Goal: Find specific page/section: Find specific page/section

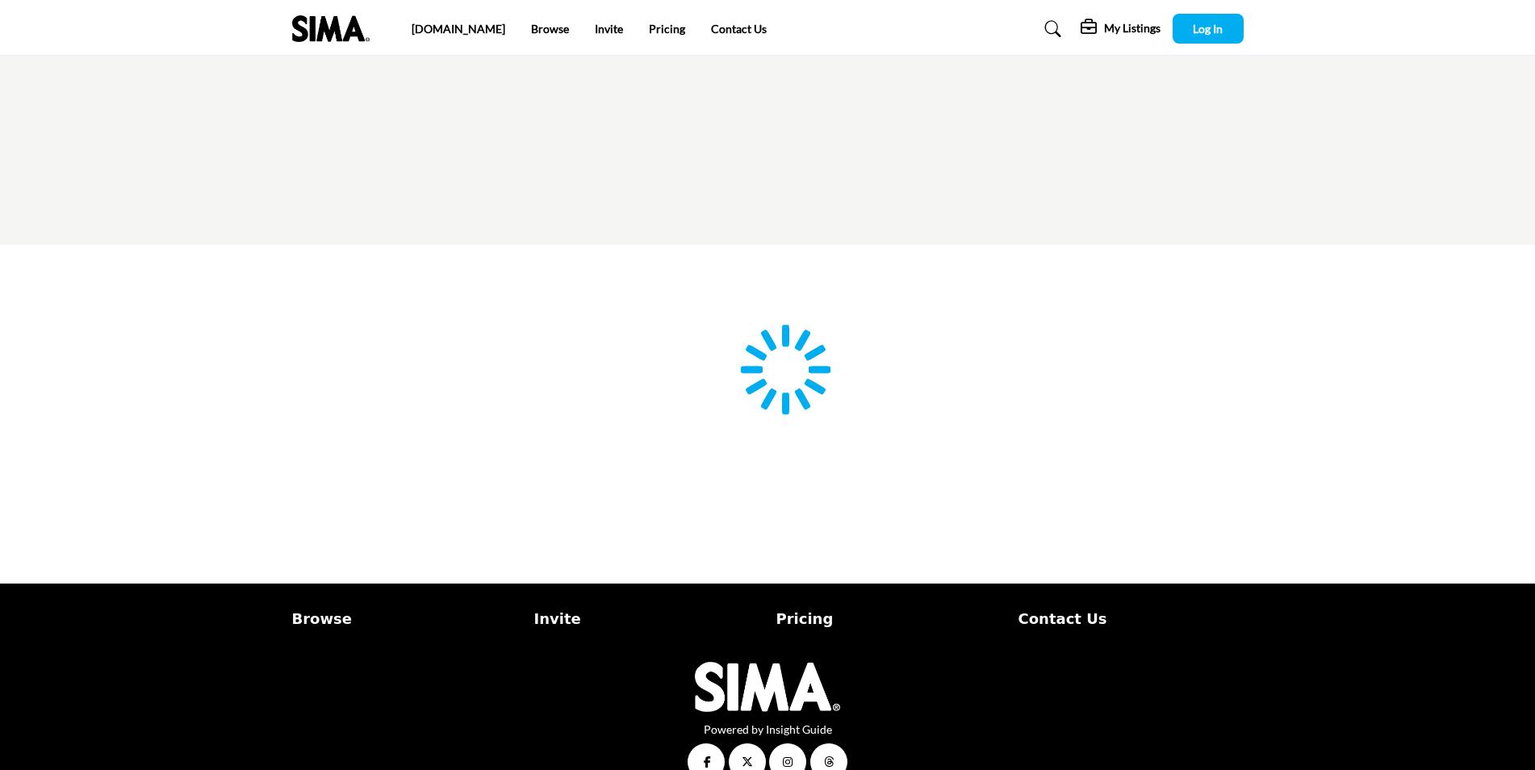
type input "**********"
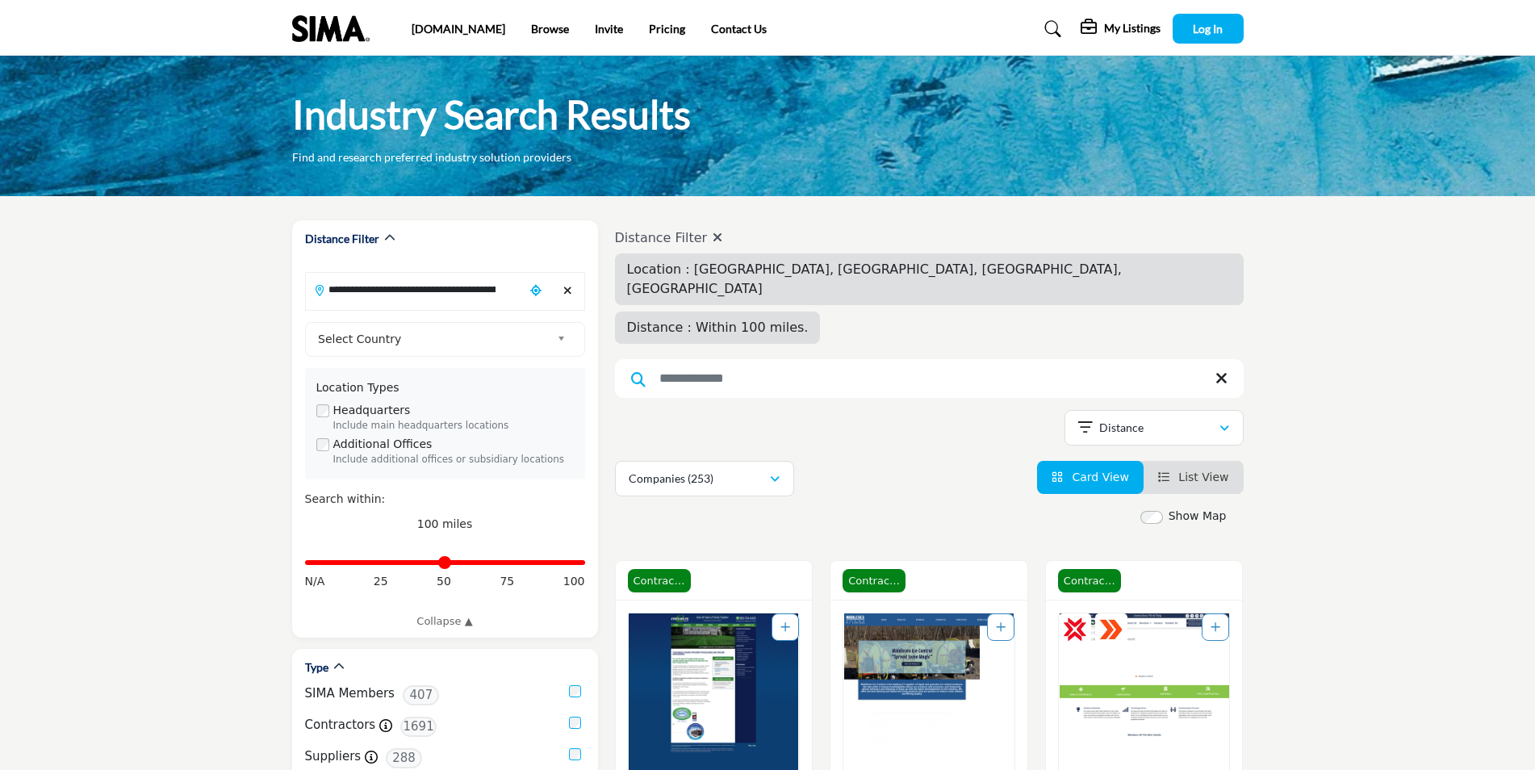
click at [809, 320] on span "Distance : Within 100 miles." at bounding box center [718, 327] width 182 height 15
click at [821, 312] on div "Distance : Within 100 miles." at bounding box center [718, 328] width 206 height 32
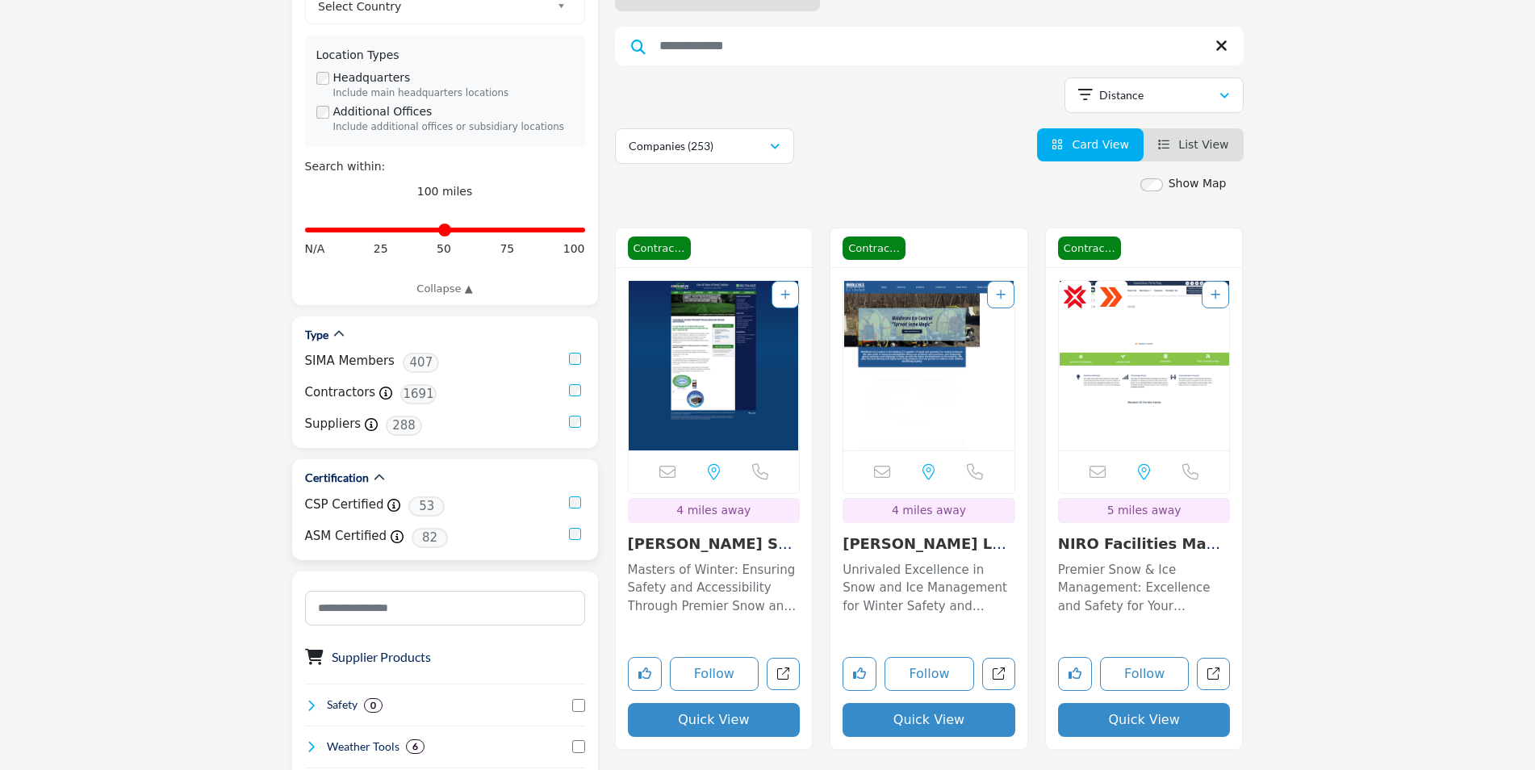
scroll to position [323, 0]
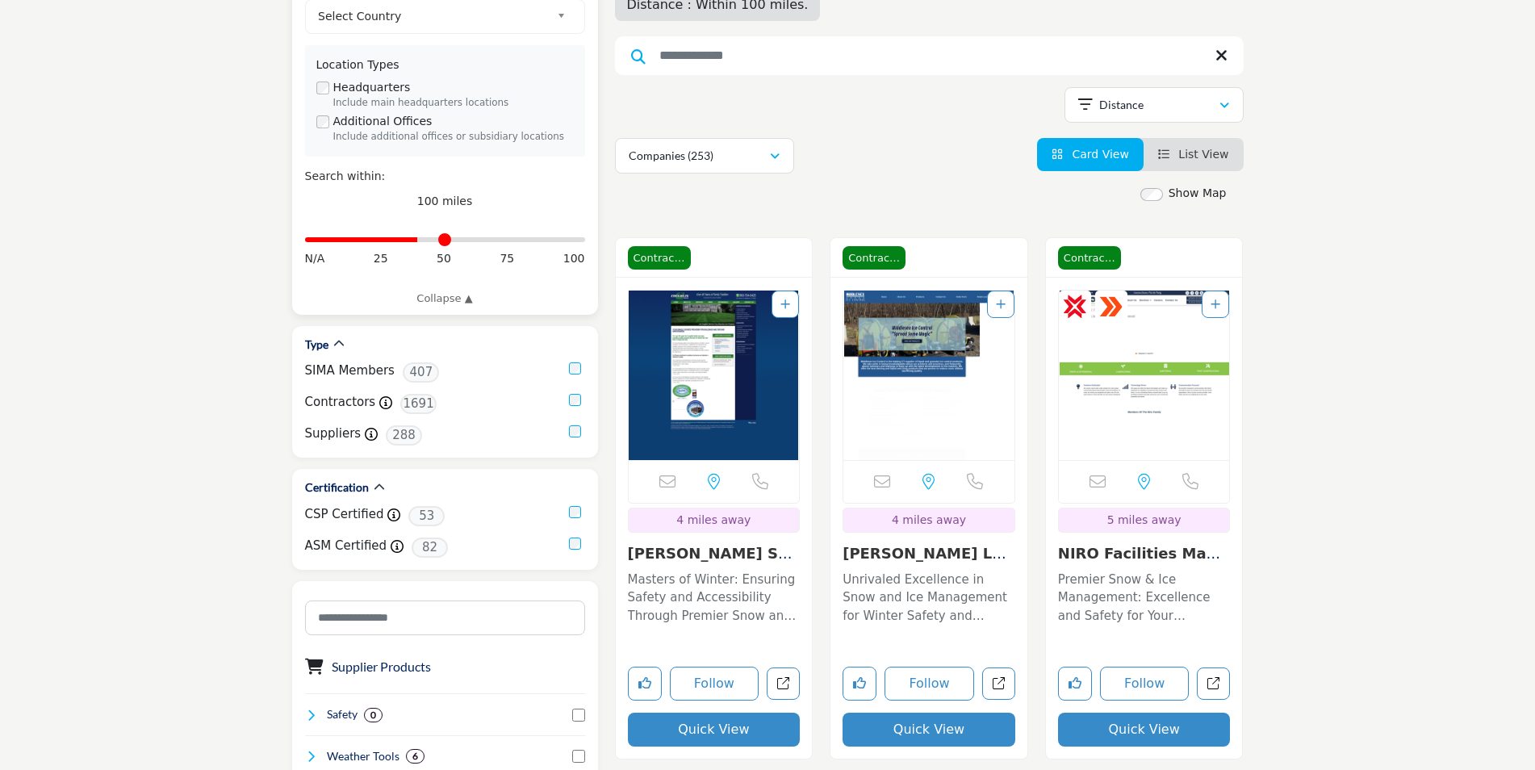
drag, startPoint x: 576, startPoint y: 238, endPoint x: 354, endPoint y: 281, distance: 225.3
click at [541, 241] on input "Distance in miles" at bounding box center [445, 239] width 280 height 3
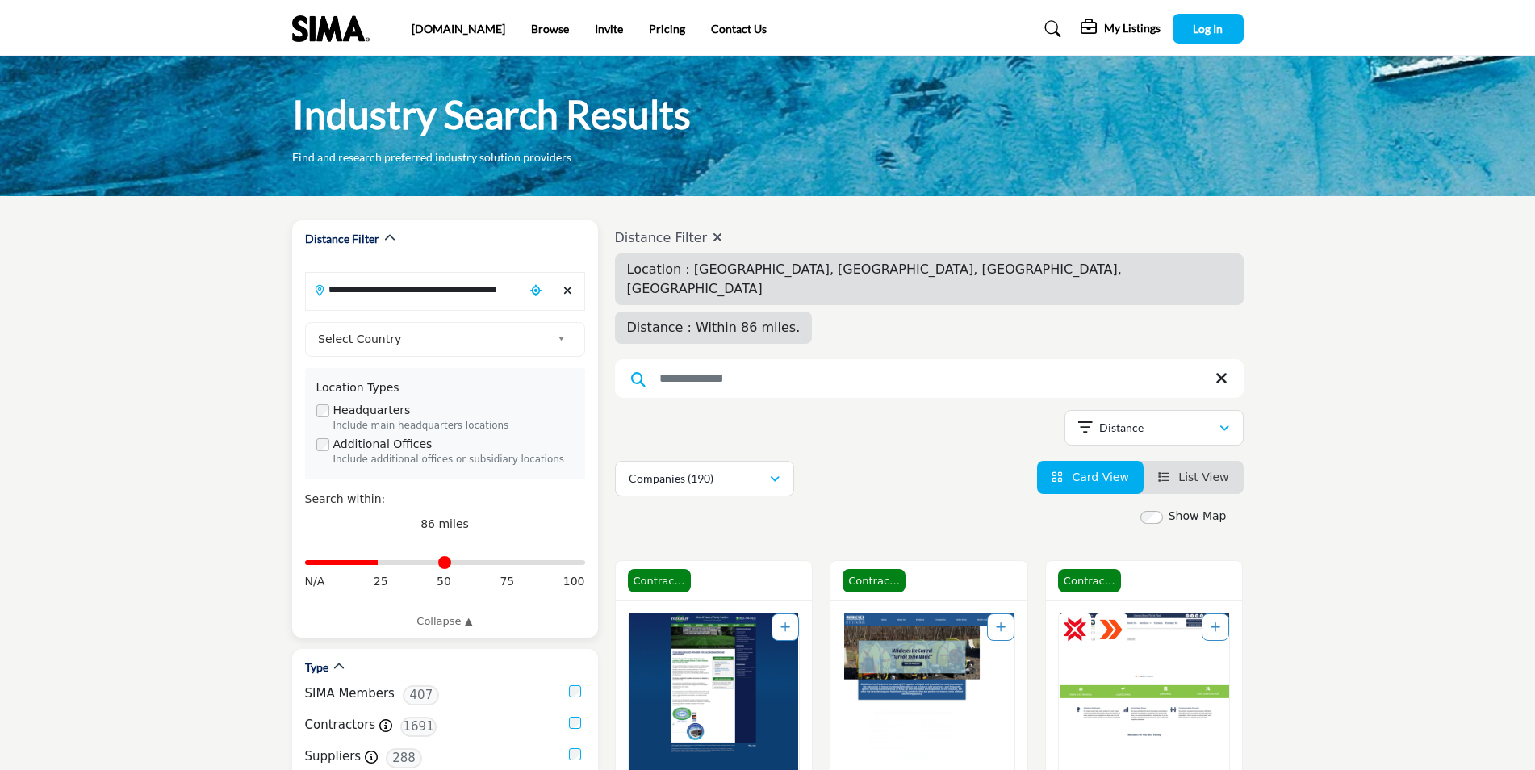
drag, startPoint x: 539, startPoint y: 562, endPoint x: 380, endPoint y: 561, distance: 159.0
click at [380, 561] on input "Distance in miles" at bounding box center [445, 562] width 280 height 3
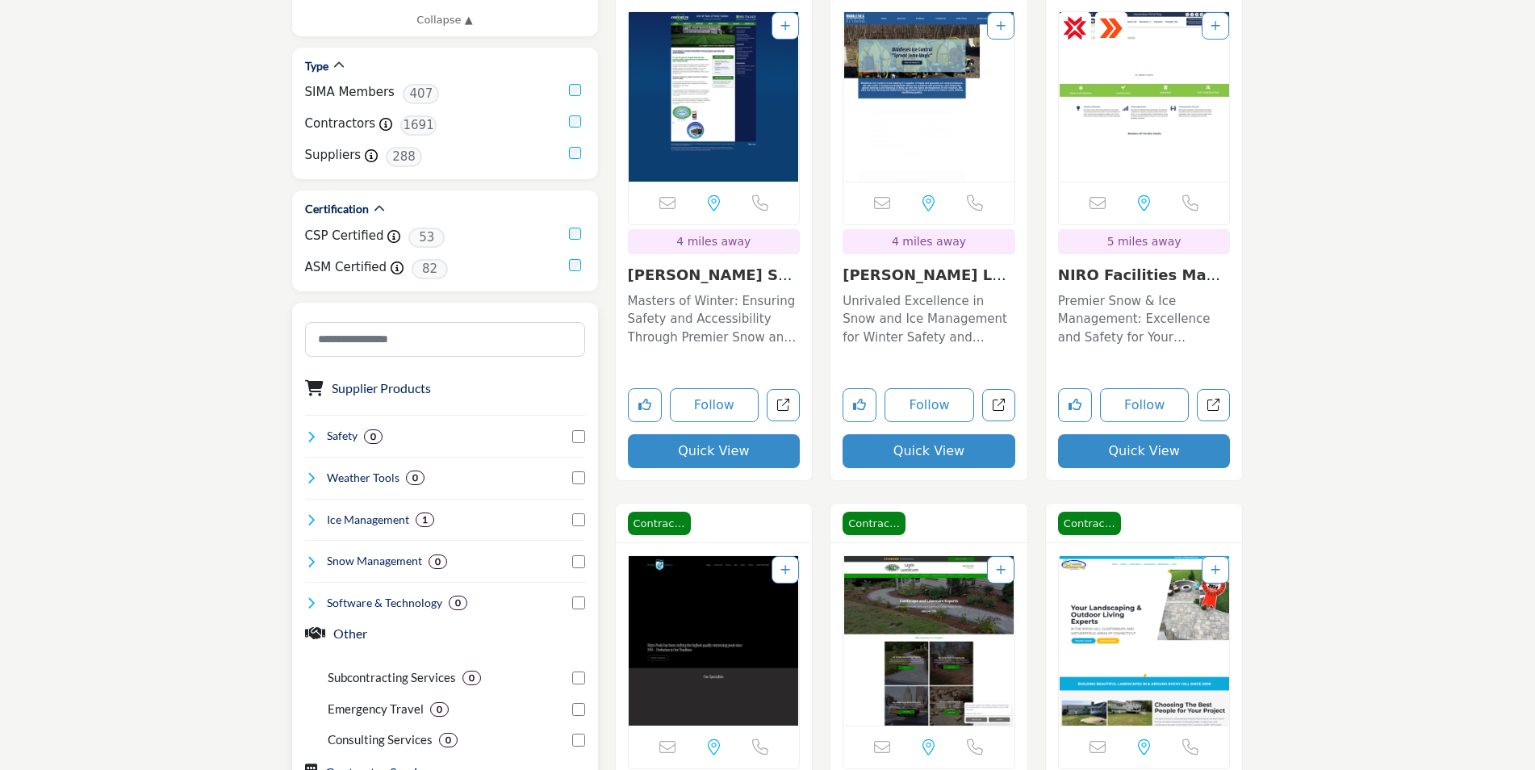
scroll to position [404, 0]
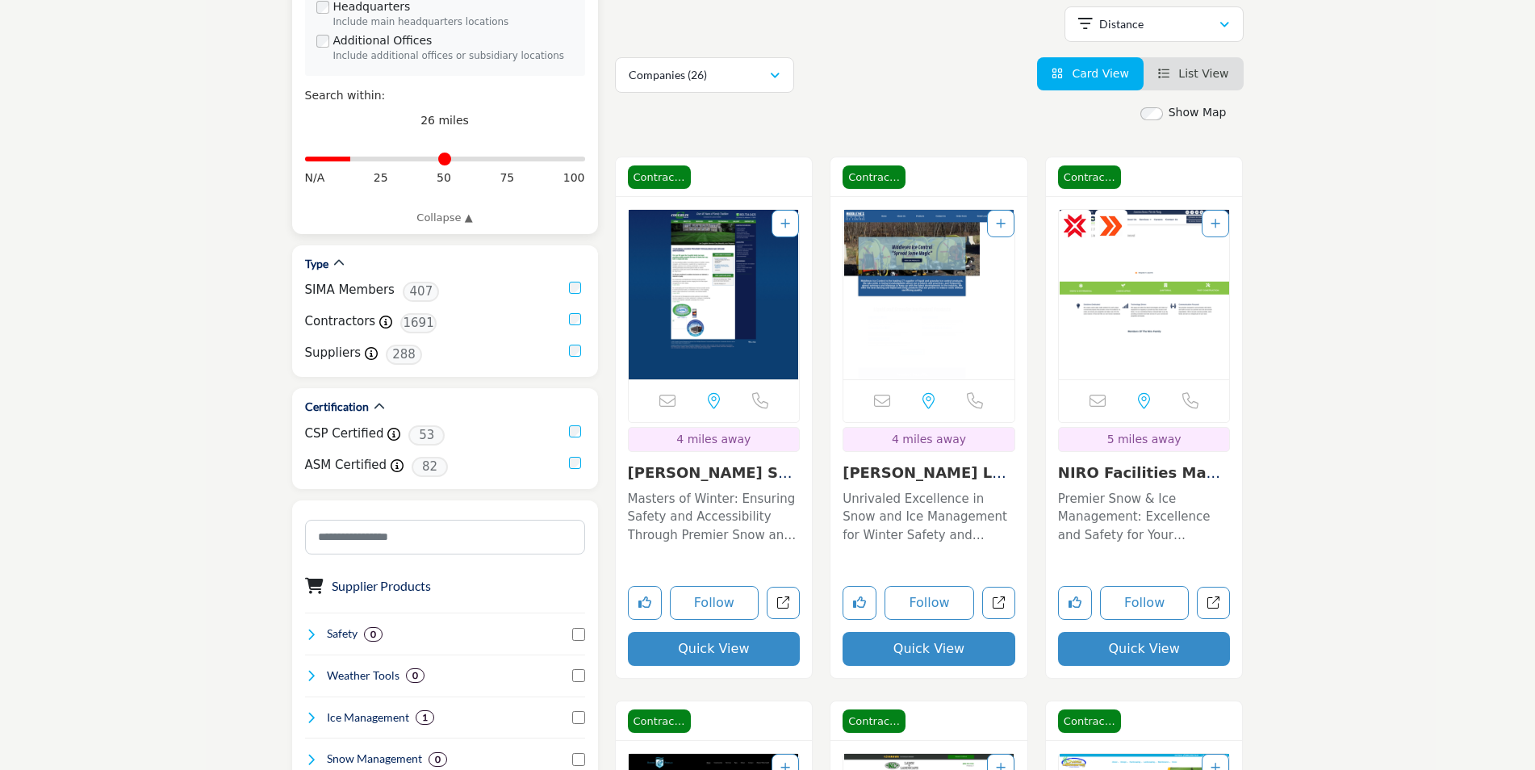
drag, startPoint x: 383, startPoint y: 155, endPoint x: 354, endPoint y: 162, distance: 30.0
click at [354, 161] on input "Distance in miles" at bounding box center [445, 158] width 280 height 3
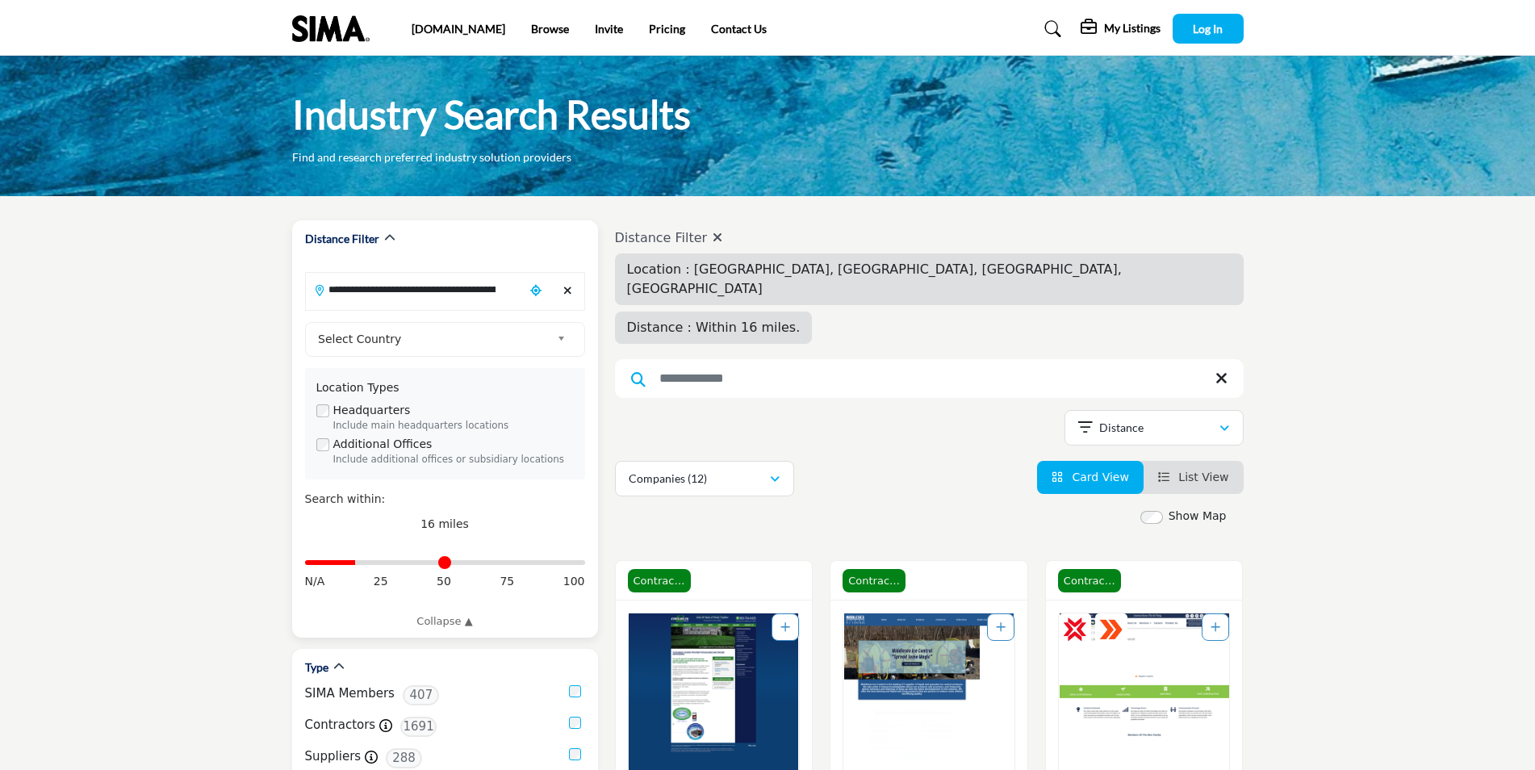
drag, startPoint x: 353, startPoint y: 562, endPoint x: 361, endPoint y: 564, distance: 8.4
click at [361, 564] on input "Distance in miles" at bounding box center [445, 562] width 280 height 3
drag, startPoint x: 361, startPoint y: 564, endPoint x: 345, endPoint y: 564, distance: 15.3
click at [345, 564] on input "Distance in miles" at bounding box center [445, 562] width 280 height 3
click at [339, 564] on input "Distance in miles" at bounding box center [445, 562] width 280 height 3
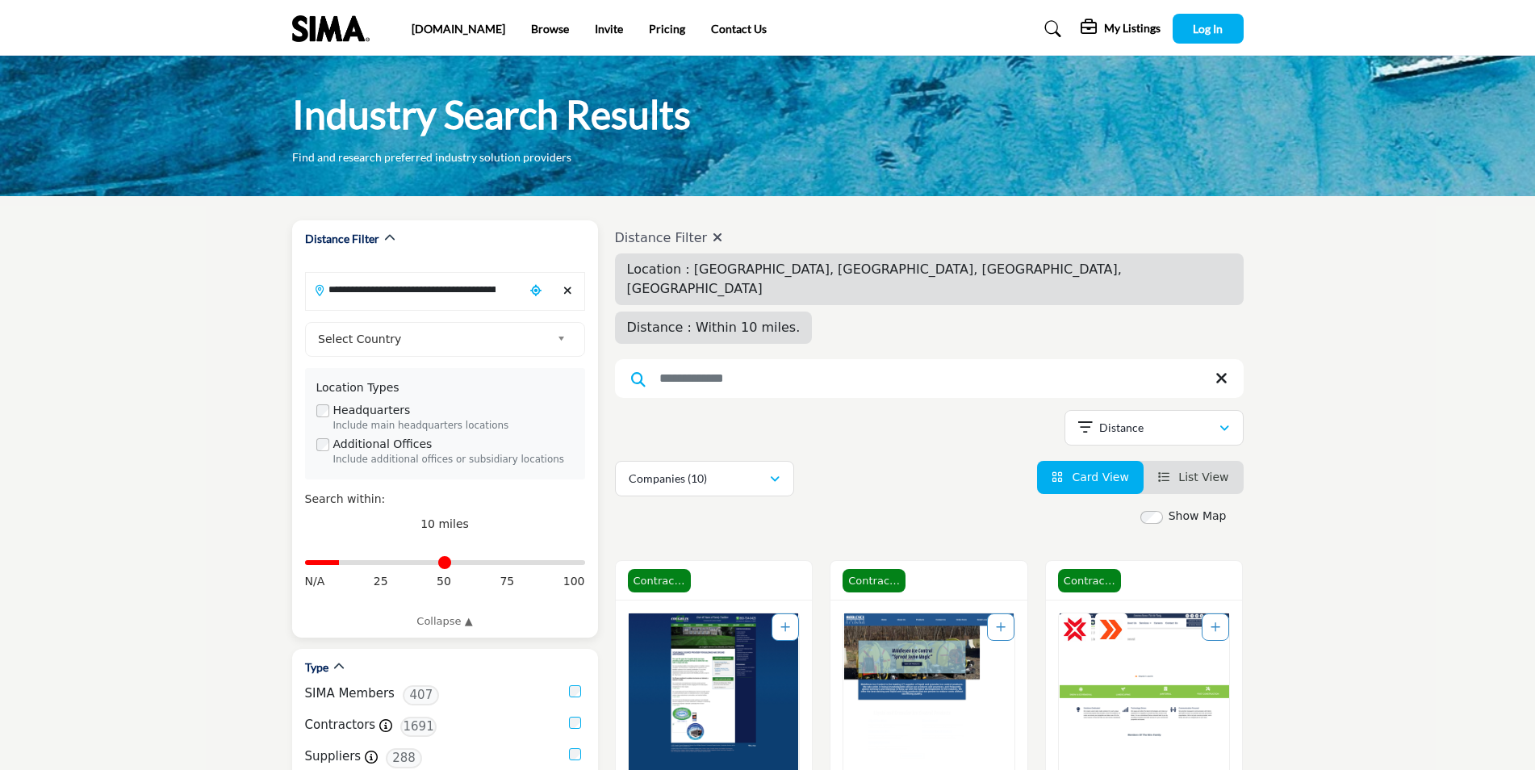
type input "**"
click at [342, 564] on input "Distance in miles" at bounding box center [445, 562] width 280 height 3
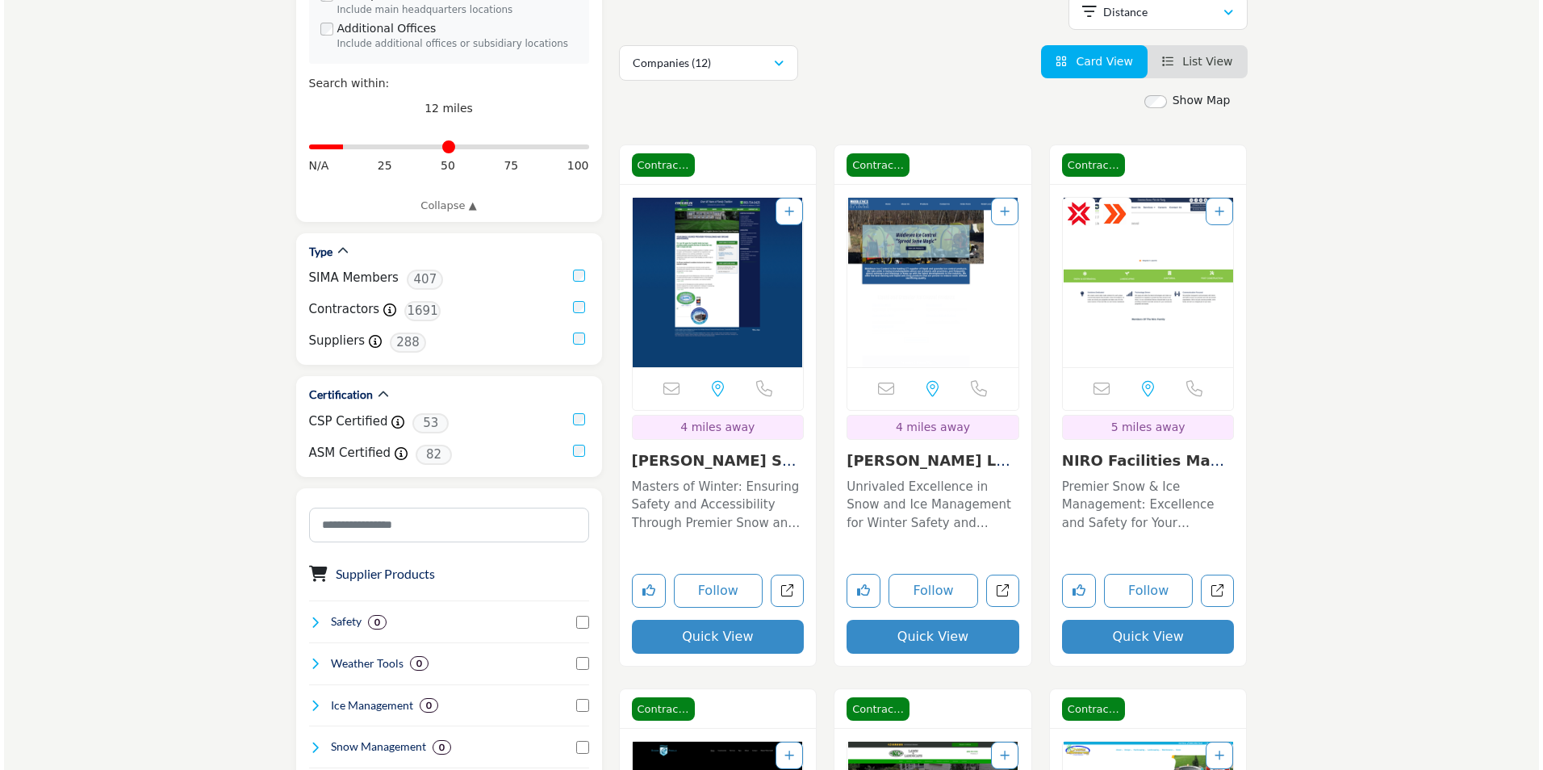
scroll to position [404, 0]
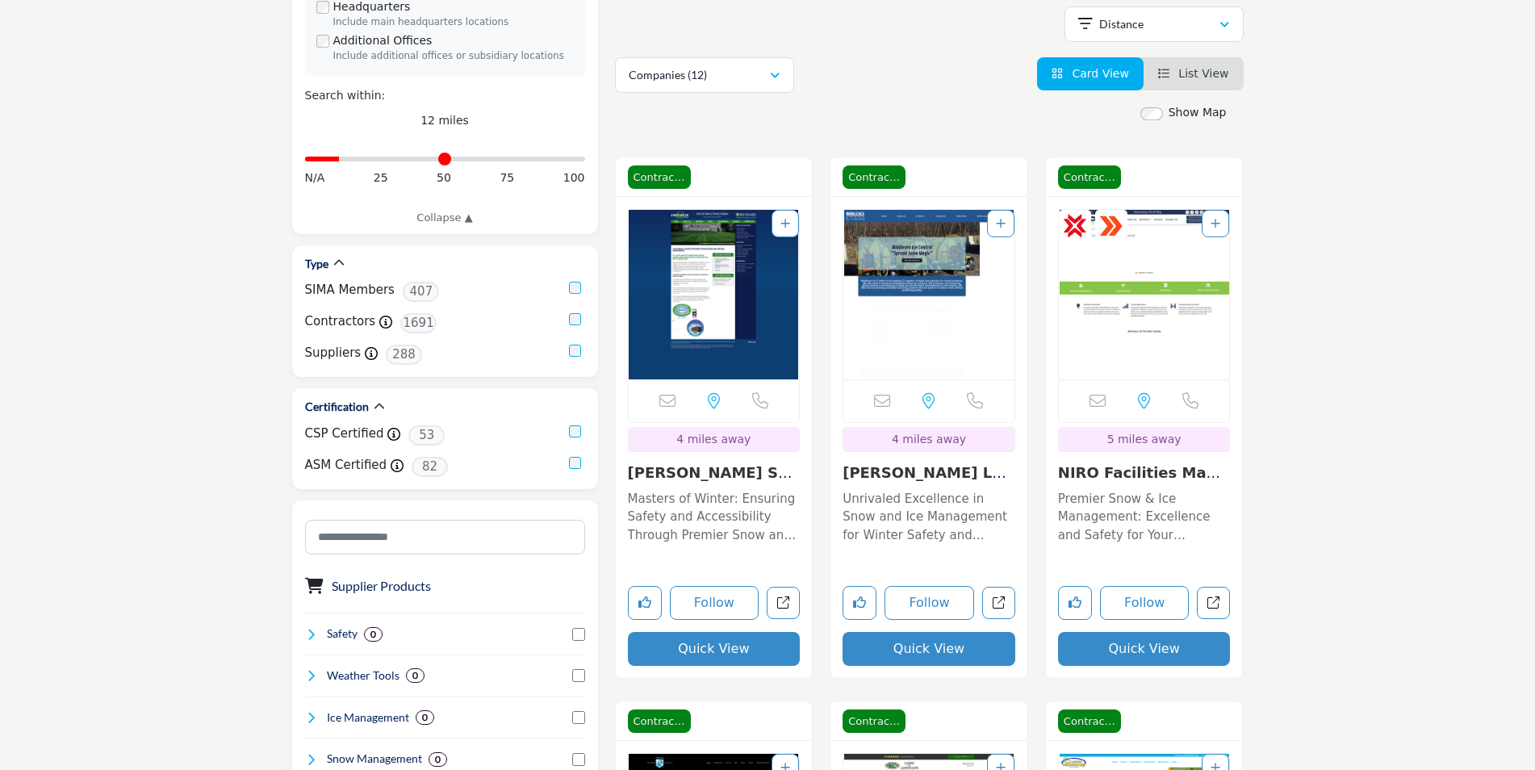
click at [678, 632] on button "Quick View" at bounding box center [714, 649] width 173 height 34
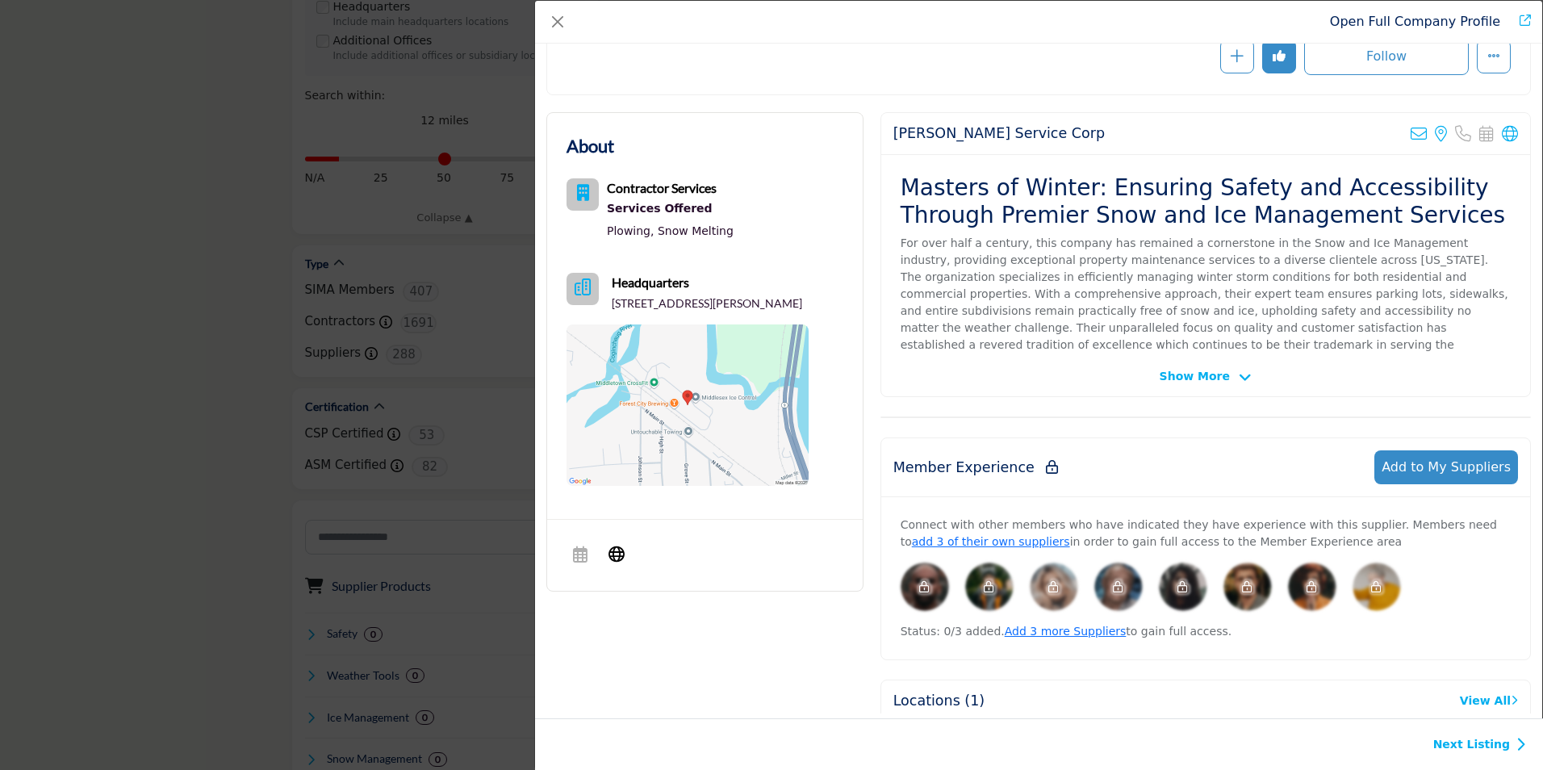
scroll to position [242, 0]
